Goal: Download file/media

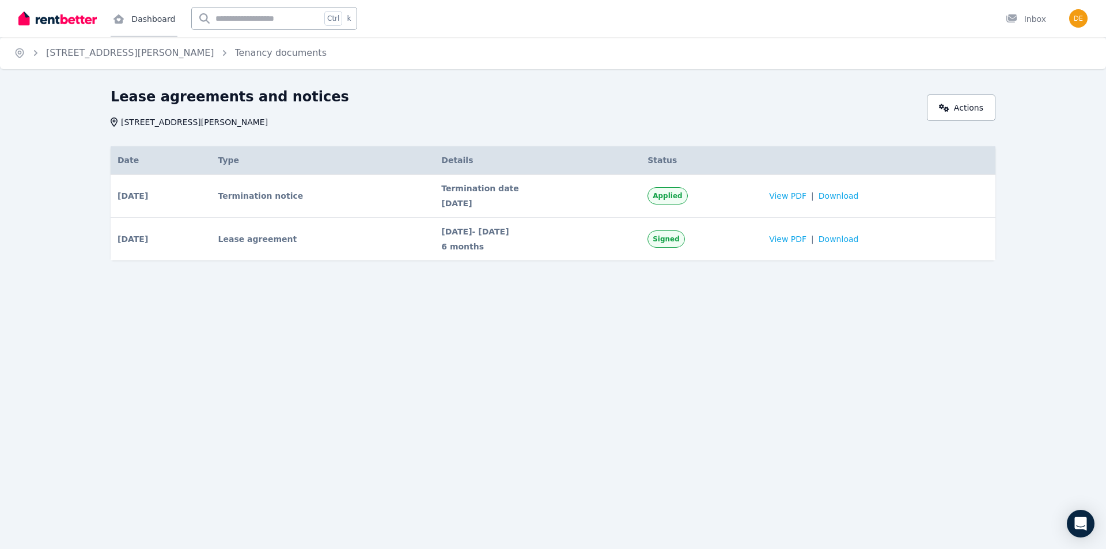
click at [142, 21] on link "Dashboard" at bounding box center [144, 18] width 67 height 37
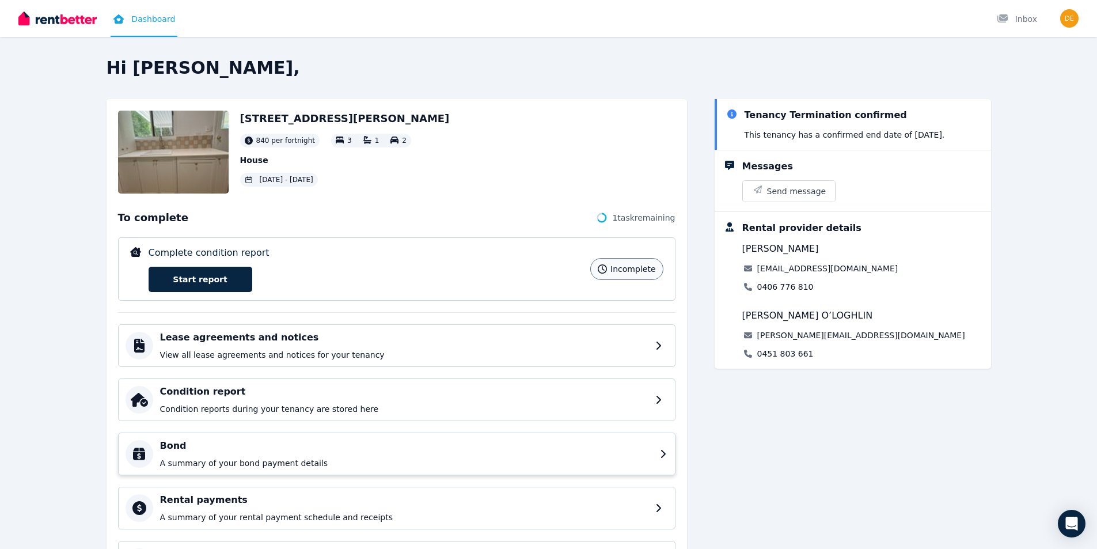
click at [585, 449] on h4 "Bond" at bounding box center [406, 446] width 493 height 14
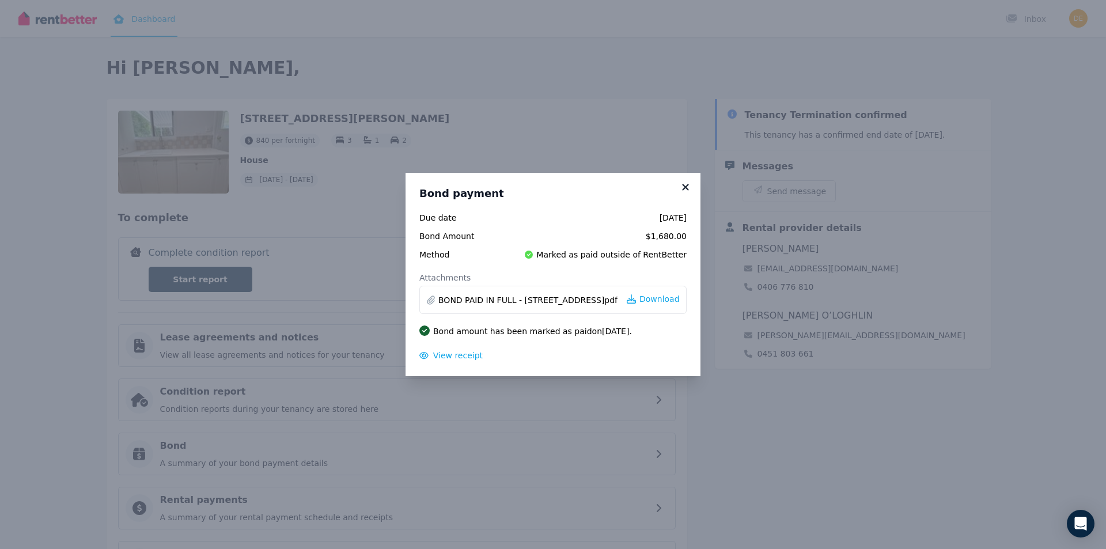
click at [689, 185] on icon at bounding box center [685, 187] width 12 height 10
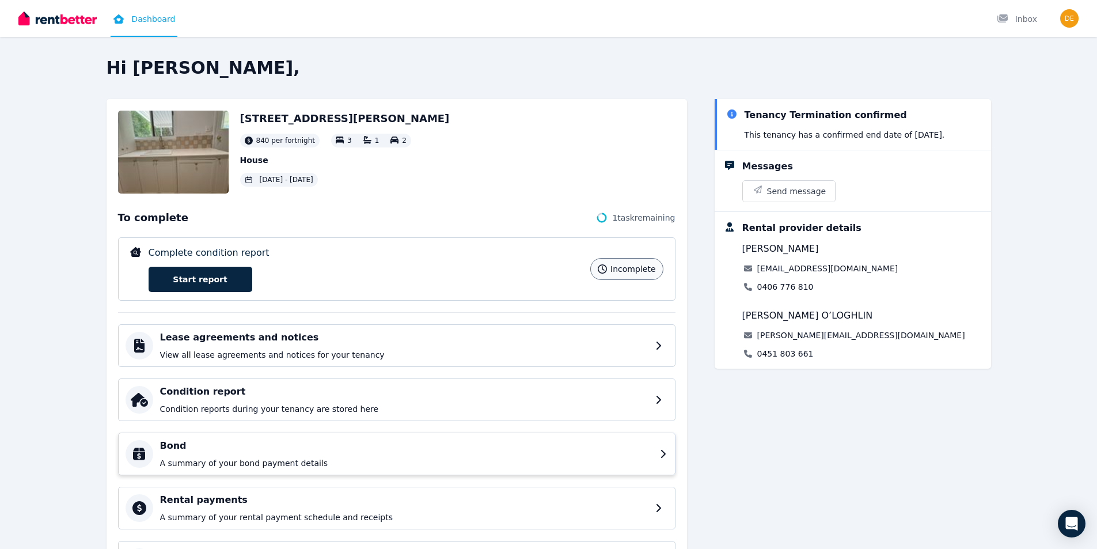
click at [252, 450] on h4 "Bond" at bounding box center [406, 446] width 493 height 14
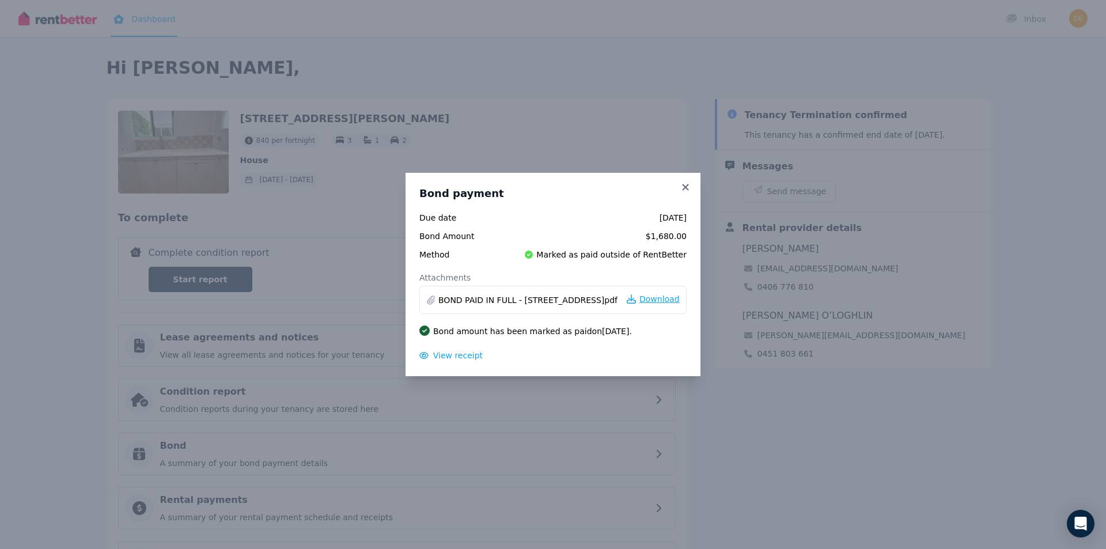
click at [651, 294] on span "Download" at bounding box center [659, 299] width 40 height 12
click at [689, 189] on icon at bounding box center [685, 187] width 12 height 10
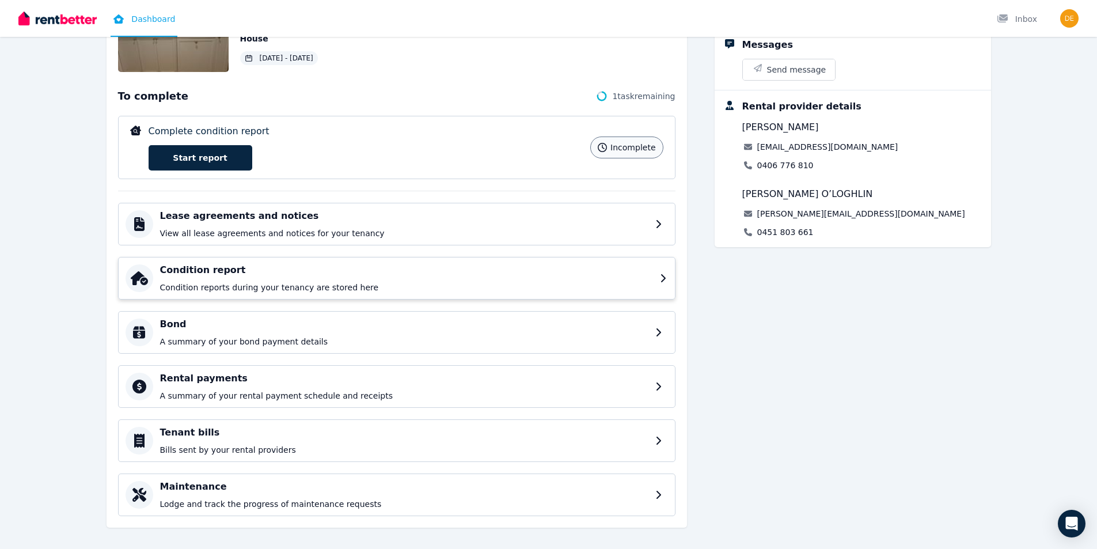
scroll to position [132, 0]
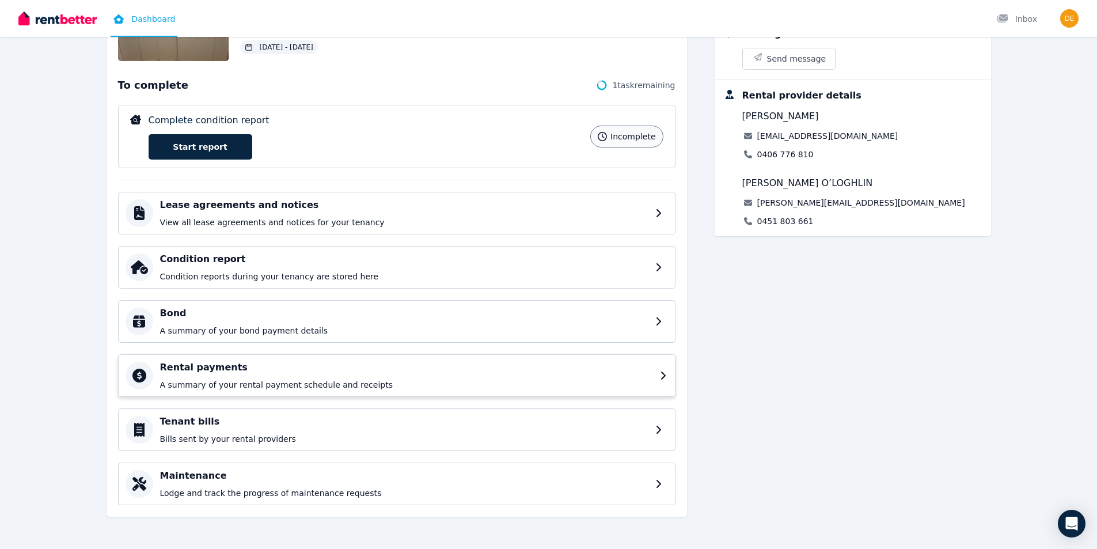
click at [473, 381] on p "A summary of your rental payment schedule and receipts" at bounding box center [406, 385] width 493 height 12
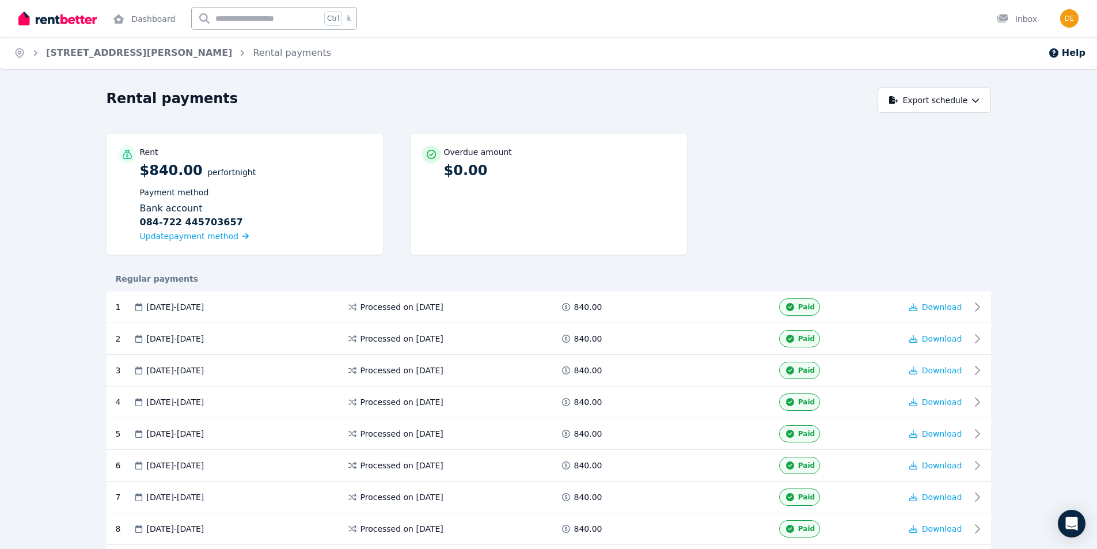
click at [218, 20] on input "text" at bounding box center [256, 18] width 129 height 22
click at [148, 13] on link "Dashboard" at bounding box center [144, 18] width 67 height 37
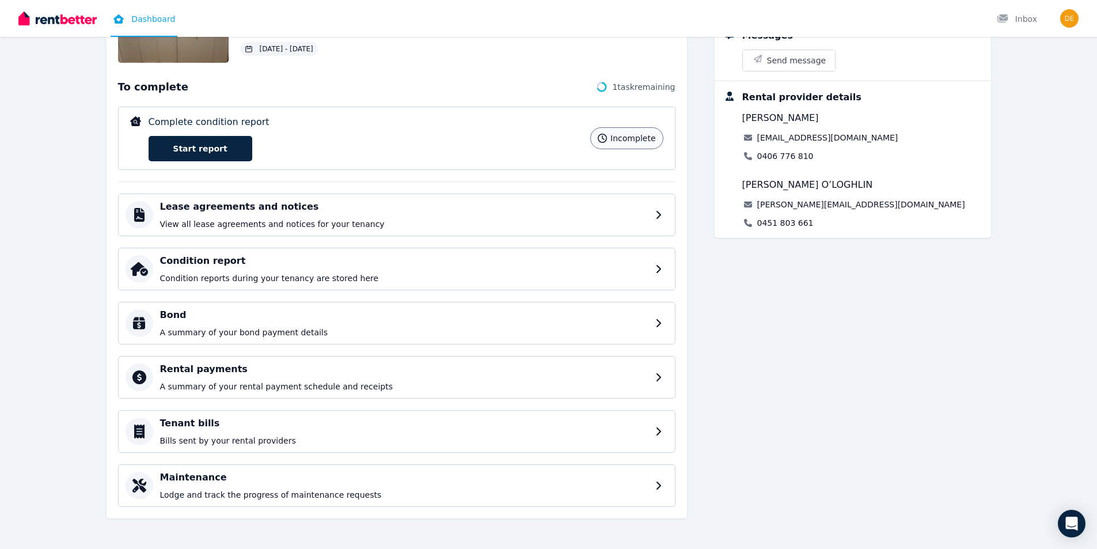
scroll to position [132, 0]
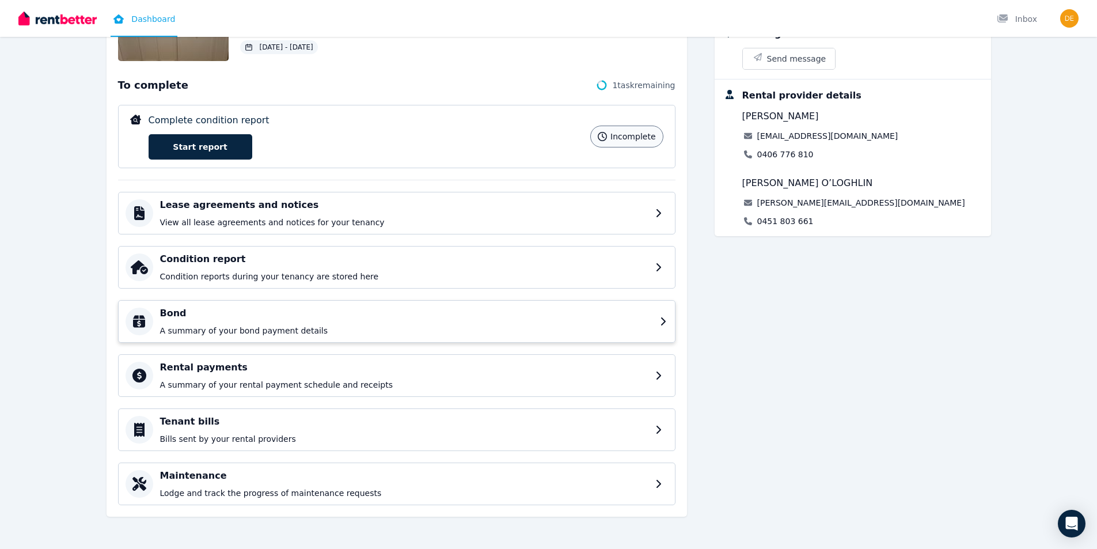
click at [651, 326] on p "A summary of your bond payment details" at bounding box center [406, 331] width 493 height 12
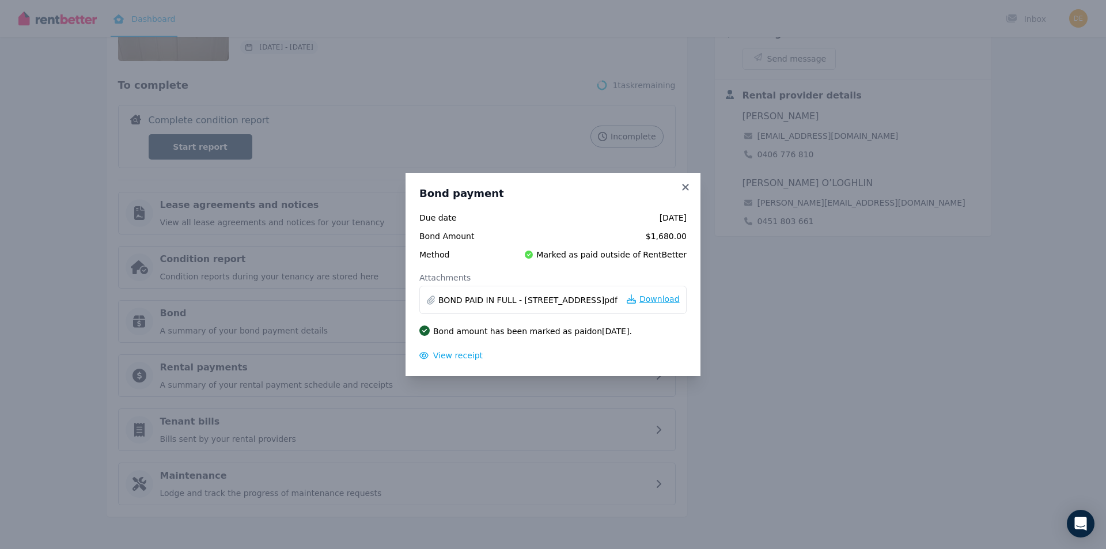
click at [656, 301] on span "Download" at bounding box center [659, 299] width 40 height 12
click at [685, 187] on icon at bounding box center [685, 187] width 6 height 6
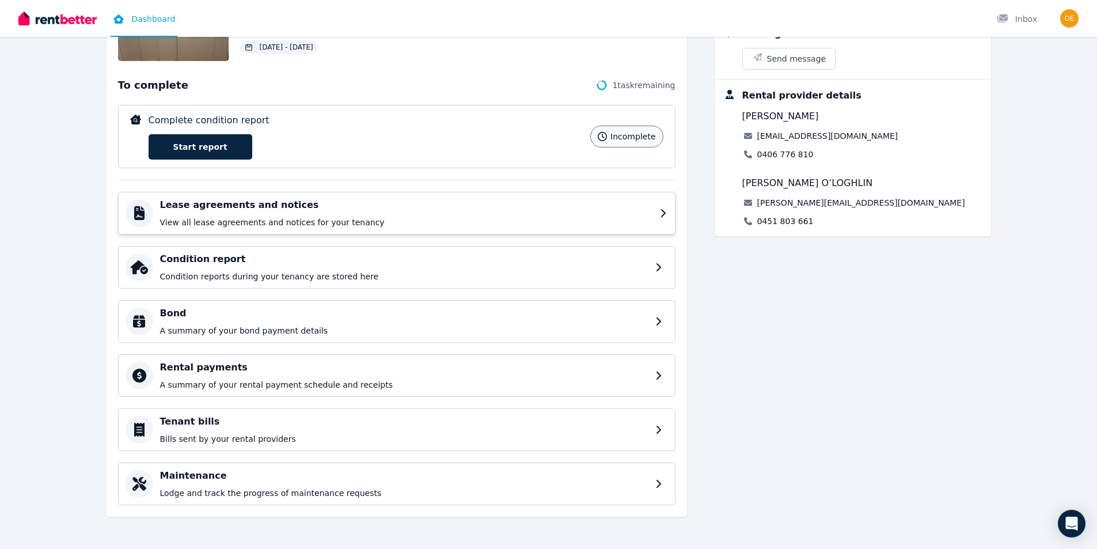
click at [379, 220] on p "View all lease agreements and notices for your tenancy" at bounding box center [406, 223] width 493 height 12
